Goal: Information Seeking & Learning: Find specific fact

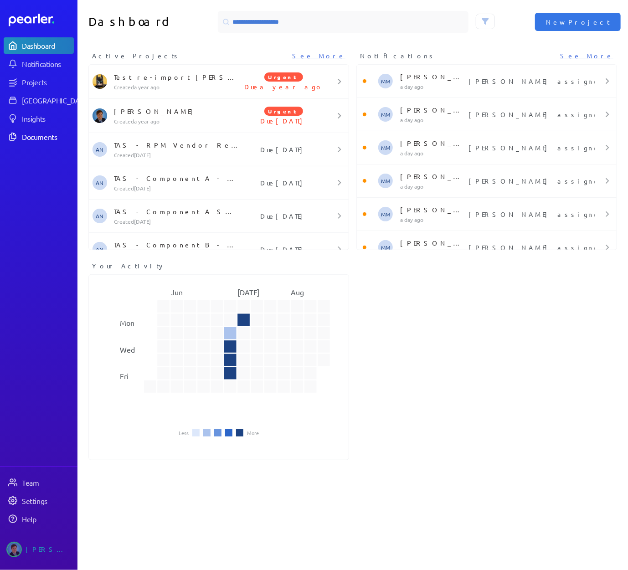
click at [31, 134] on div "Documents" at bounding box center [47, 136] width 51 height 9
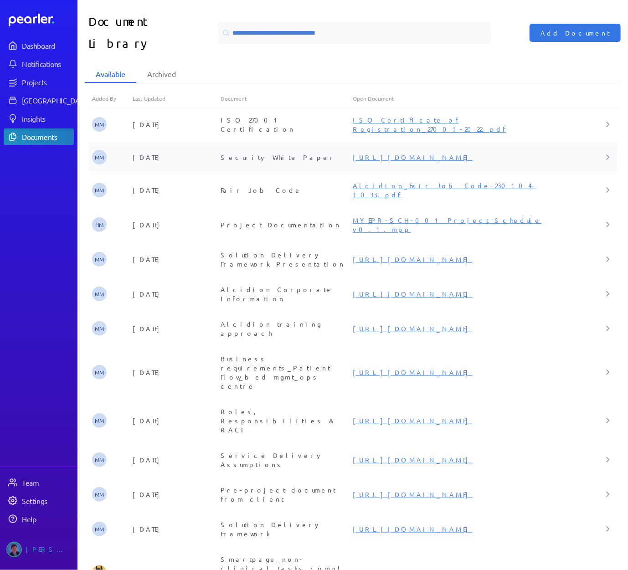
click at [448, 153] on div "[URL][DOMAIN_NAME]" at bounding box center [463, 157] width 220 height 9
select select "**********"
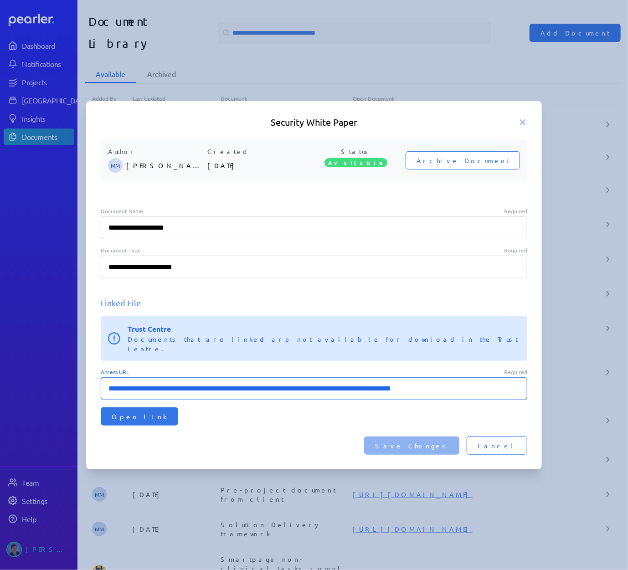
click at [470, 384] on input "**********" at bounding box center [314, 388] width 426 height 23
click at [142, 407] on button "Open Link" at bounding box center [139, 416] width 77 height 18
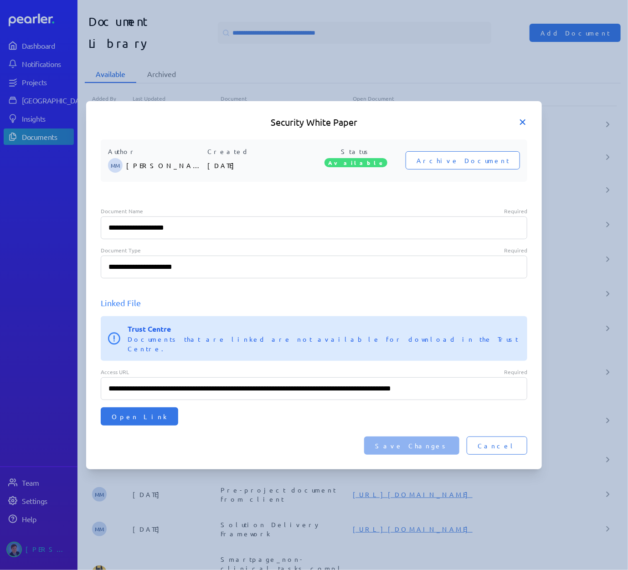
click at [523, 124] on icon at bounding box center [522, 122] width 5 height 5
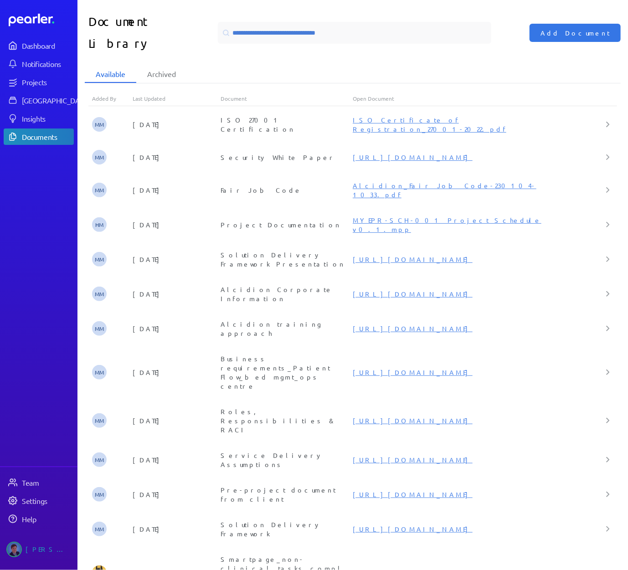
click at [38, 91] on div "Dashboard Notifications Projects Answer Library Insights Documents" at bounding box center [39, 90] width 70 height 107
click at [39, 98] on div "[GEOGRAPHIC_DATA]" at bounding box center [56, 100] width 68 height 9
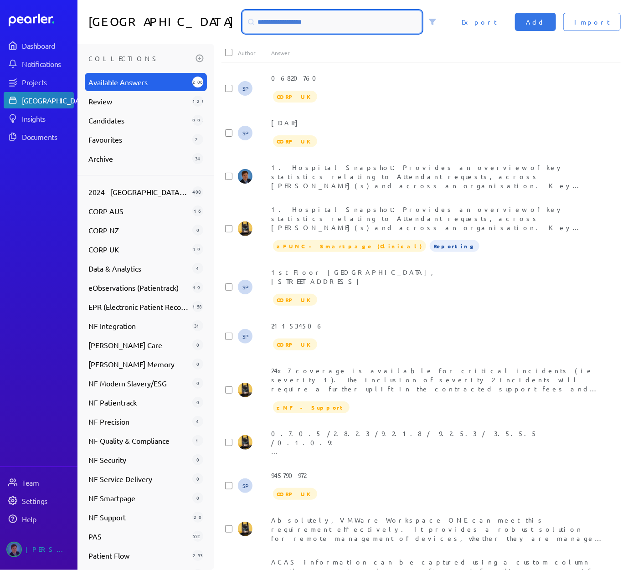
click at [332, 16] on input at bounding box center [332, 22] width 179 height 22
type input "**********"
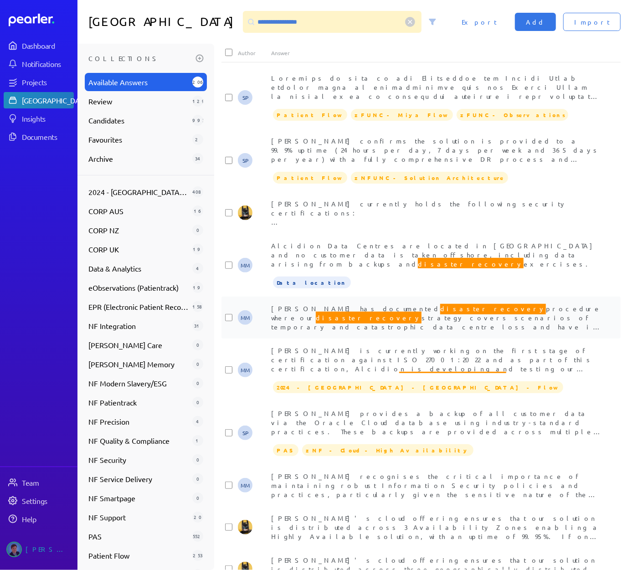
click at [363, 311] on span "Alcidion has documented disaster recovery procedure where our disaster recovery…" at bounding box center [436, 389] width 330 height 174
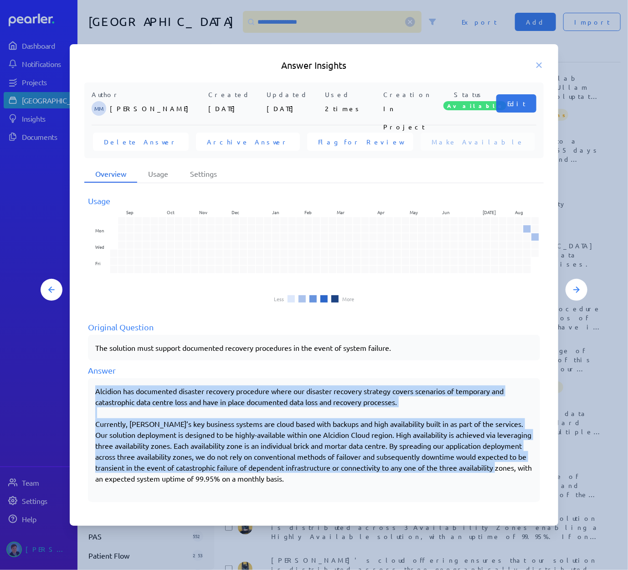
drag, startPoint x: 113, startPoint y: 479, endPoint x: 95, endPoint y: 392, distance: 88.5
click at [95, 392] on div "Alcidion has documented disaster recovery procedure where our disaster recovery…" at bounding box center [314, 440] width 452 height 124
copy div "Alcidion has documented disaster recovery procedure where our disaster recovery…"
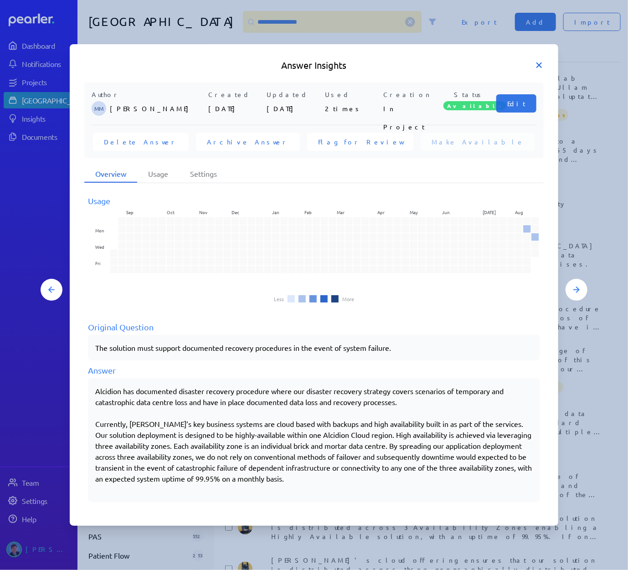
click at [536, 64] on icon at bounding box center [538, 65] width 9 height 9
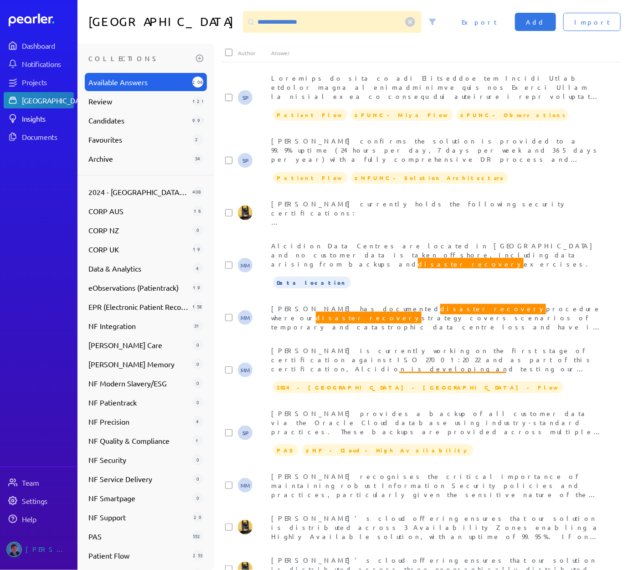
drag, startPoint x: 27, startPoint y: 218, endPoint x: 58, endPoint y: 122, distance: 101.0
click at [27, 218] on nav "Dashboard Notifications Projects Answer Library Insights Documents Team Setting…" at bounding box center [38, 285] width 77 height 570
